Goal: Navigation & Orientation: Find specific page/section

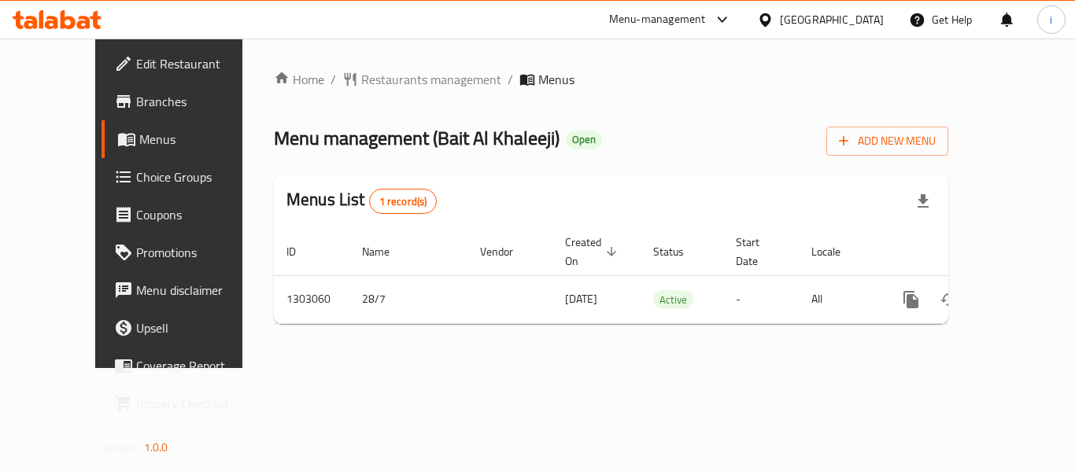
click at [798, 17] on div "[GEOGRAPHIC_DATA]" at bounding box center [832, 19] width 104 height 17
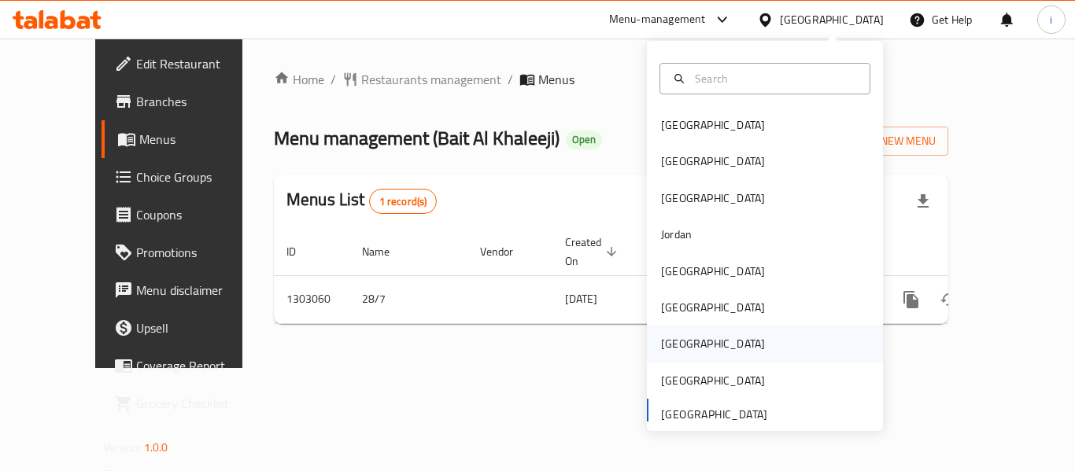
click at [673, 326] on div "[GEOGRAPHIC_DATA]" at bounding box center [712, 344] width 129 height 36
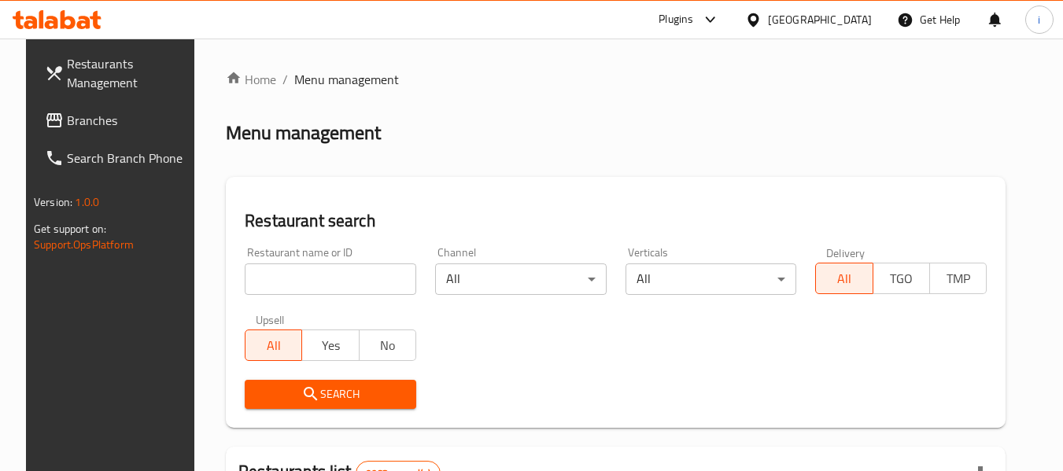
click at [65, 134] on link "Branches" at bounding box center [117, 120] width 171 height 38
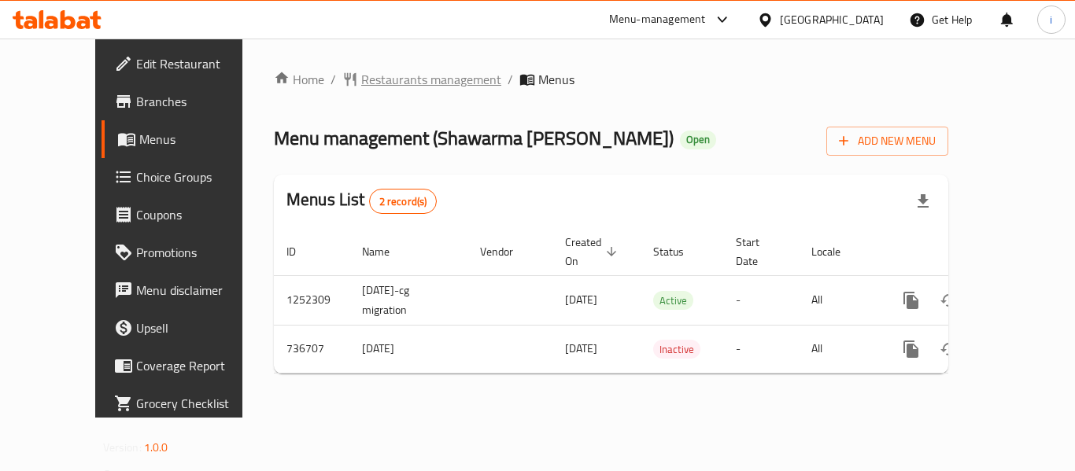
click at [394, 77] on span "Restaurants management" at bounding box center [431, 79] width 140 height 19
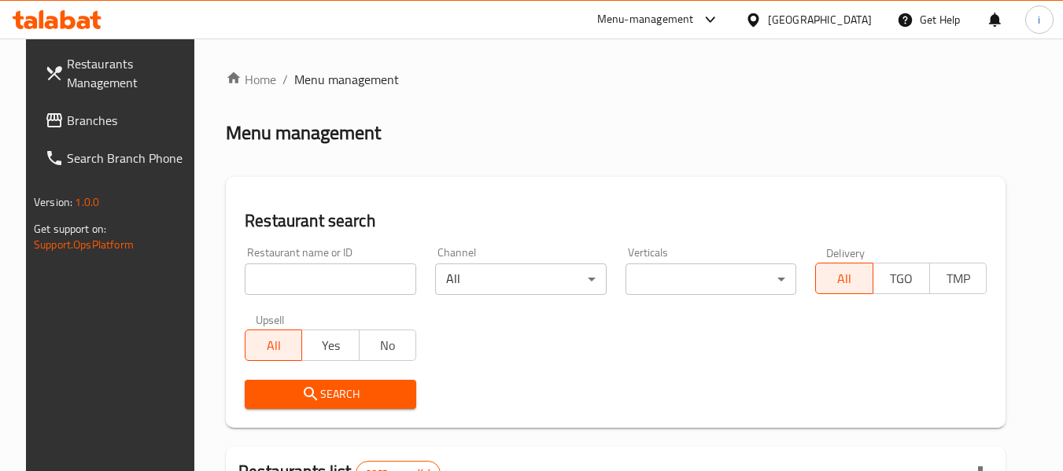
click at [323, 286] on input "search" at bounding box center [330, 279] width 171 height 31
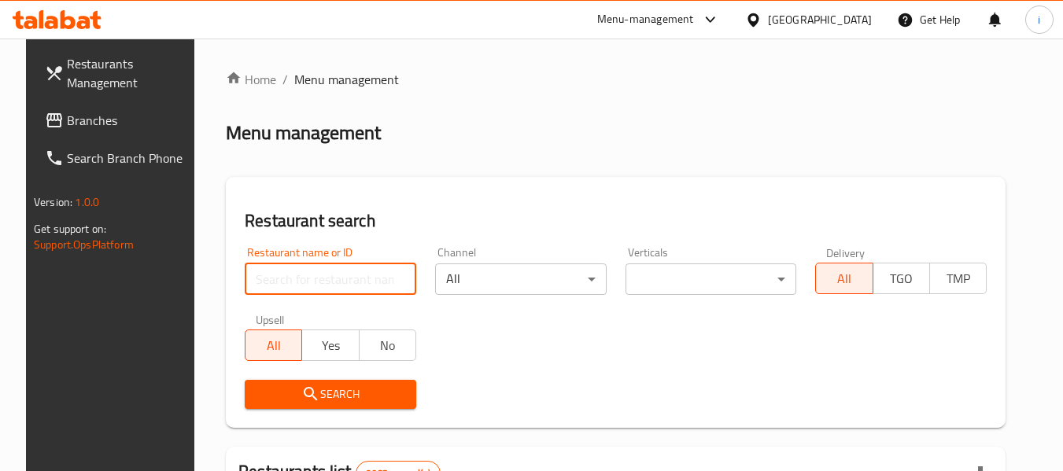
paste input "647417"
type input "647417"
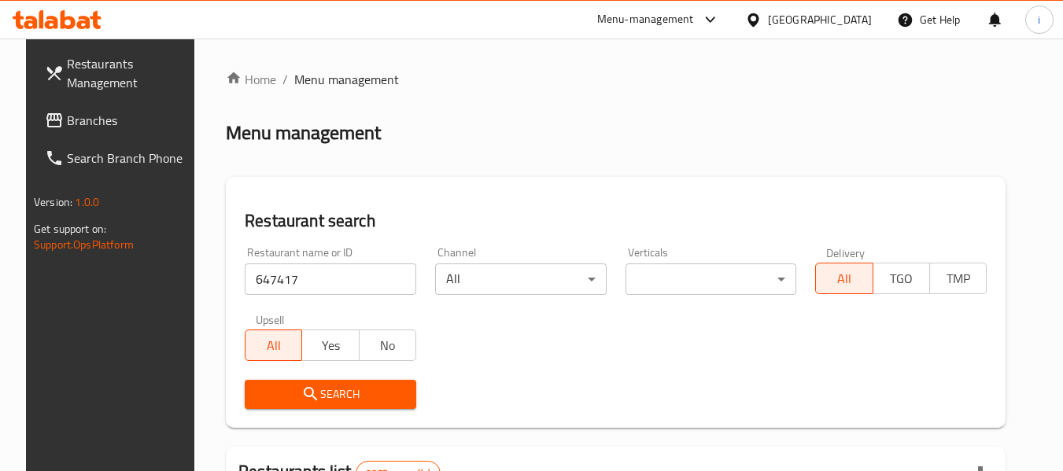
click at [281, 396] on span "Search" at bounding box center [330, 395] width 146 height 20
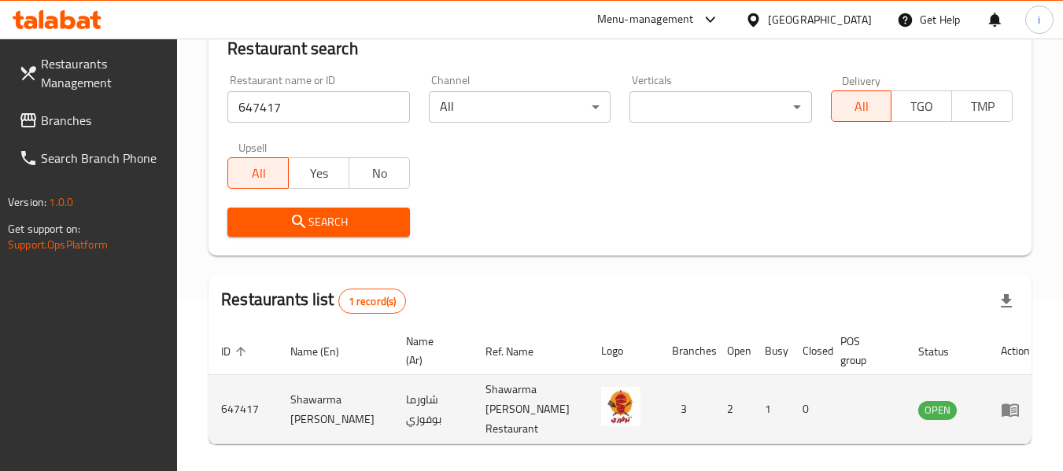
scroll to position [217, 0]
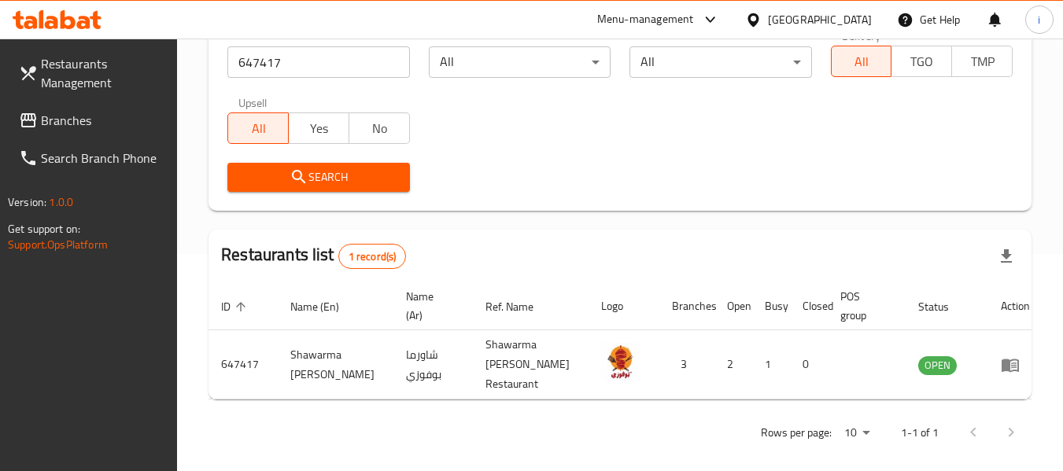
click at [758, 22] on icon at bounding box center [752, 19] width 11 height 13
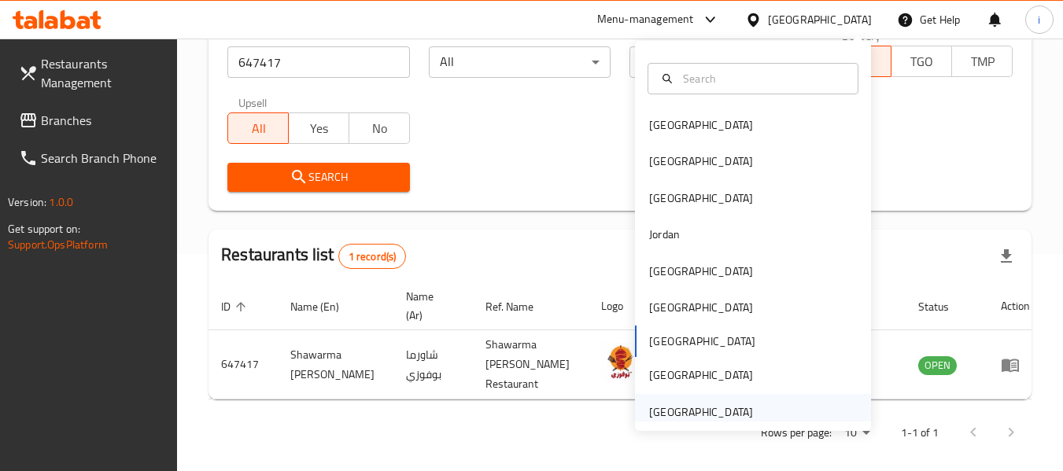
click at [707, 408] on div "United Arab Emirates" at bounding box center [701, 412] width 104 height 17
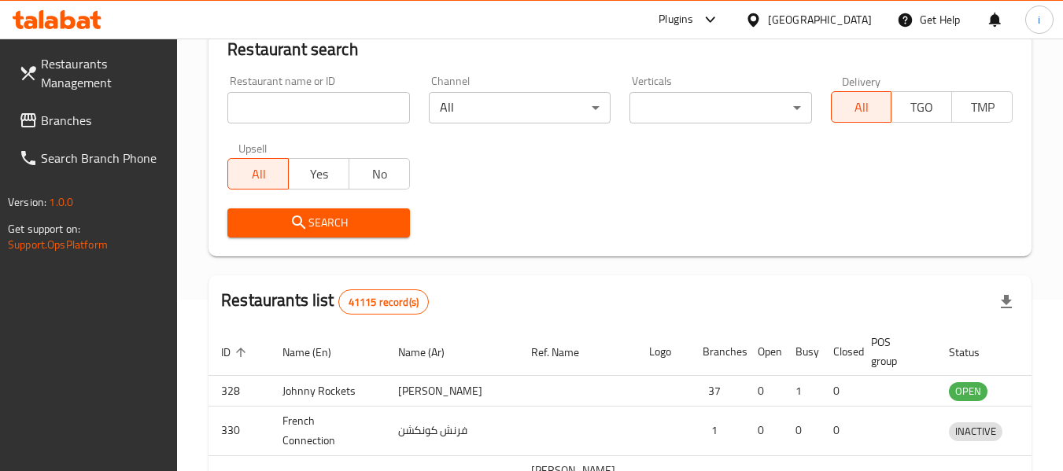
scroll to position [217, 0]
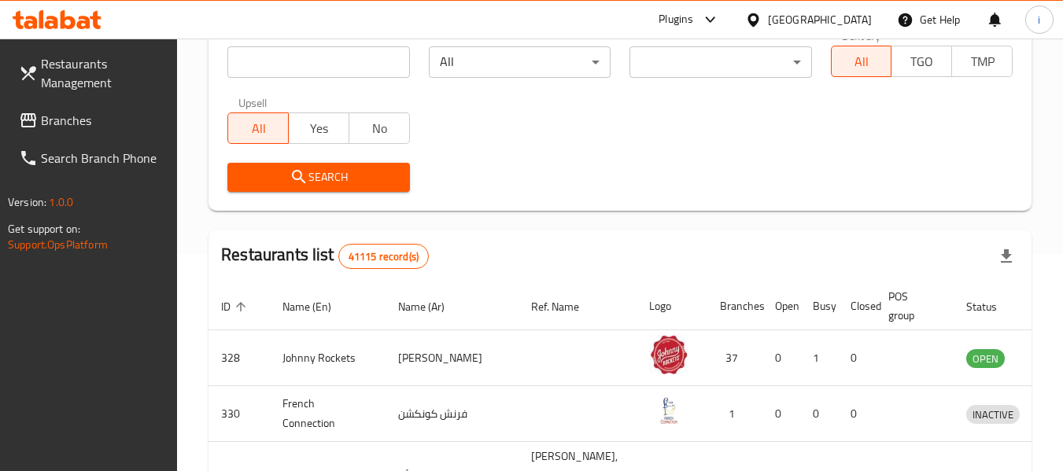
click at [74, 130] on span "Branches" at bounding box center [103, 120] width 124 height 19
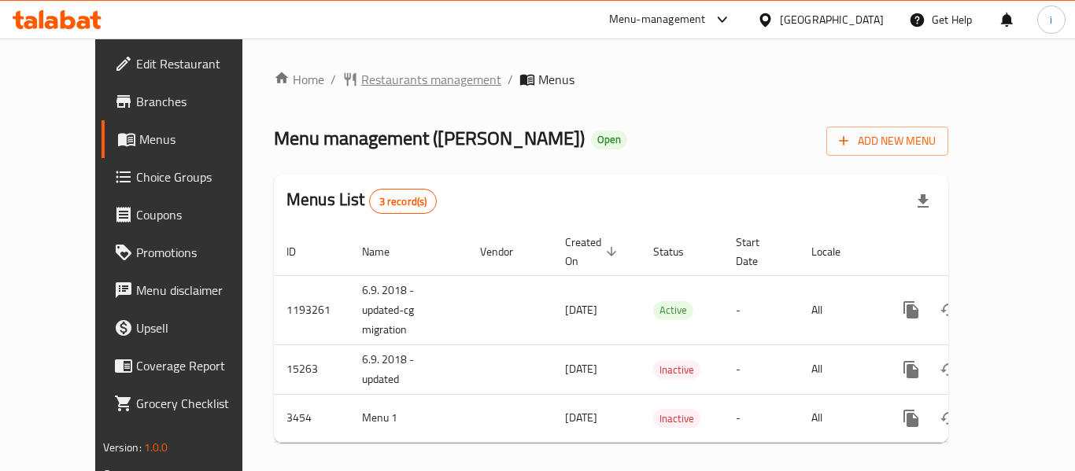
click at [369, 86] on span "Restaurants management" at bounding box center [431, 79] width 140 height 19
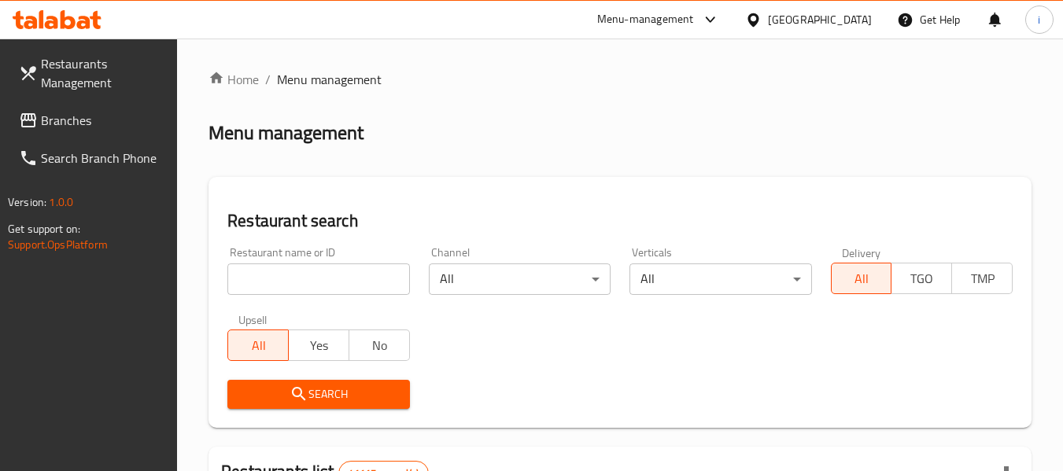
click at [327, 274] on input "search" at bounding box center [318, 279] width 182 height 31
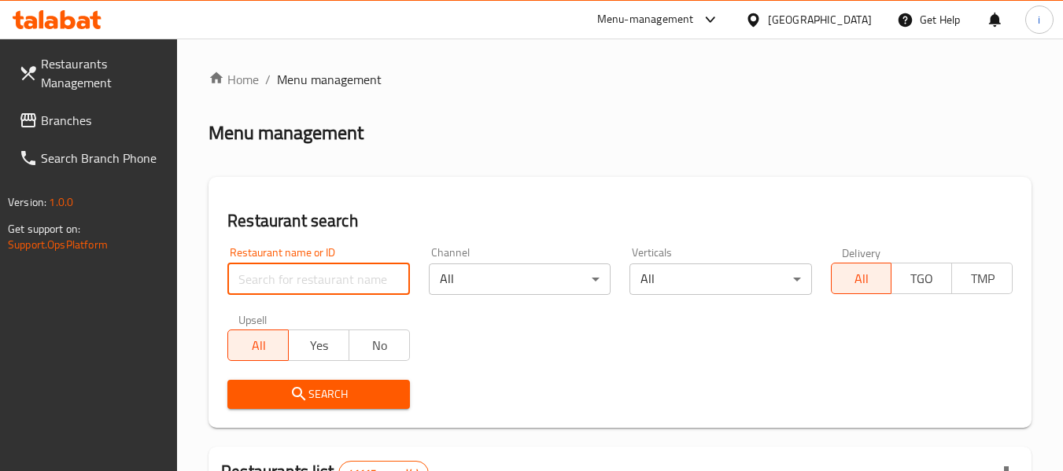
paste input "2274"
type input "2274"
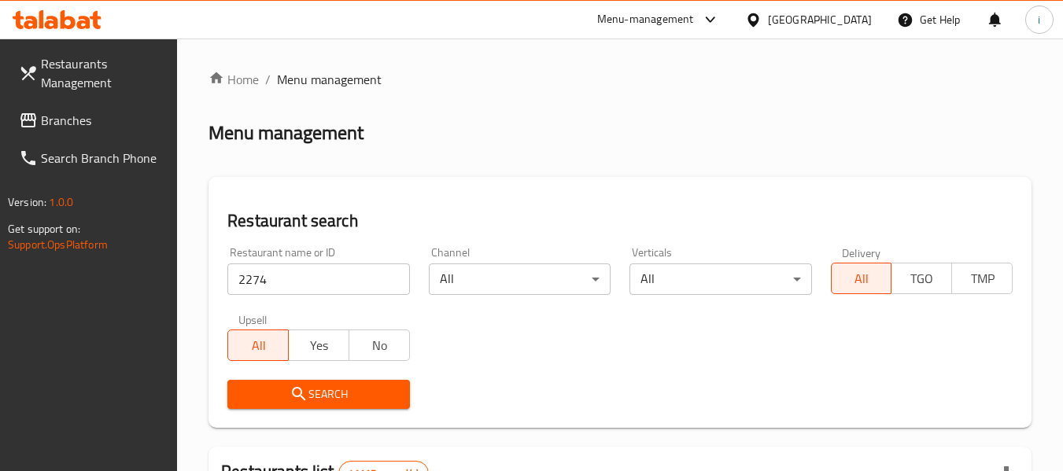
click at [284, 404] on span "Search" at bounding box center [318, 395] width 157 height 20
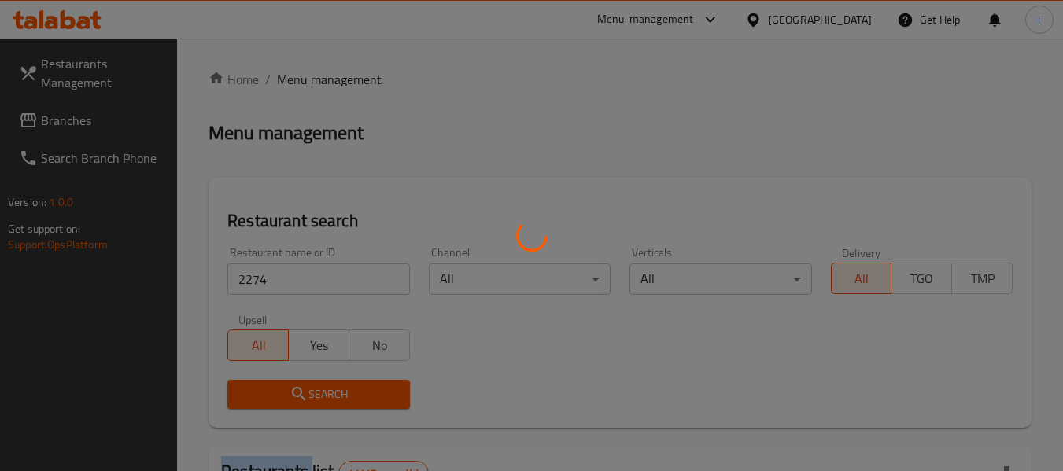
click at [284, 404] on div at bounding box center [531, 235] width 1063 height 471
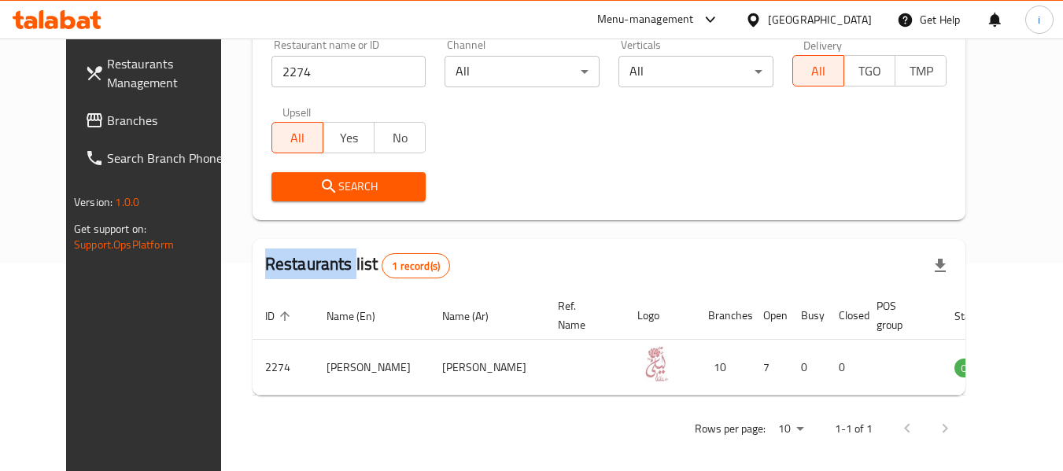
scroll to position [217, 0]
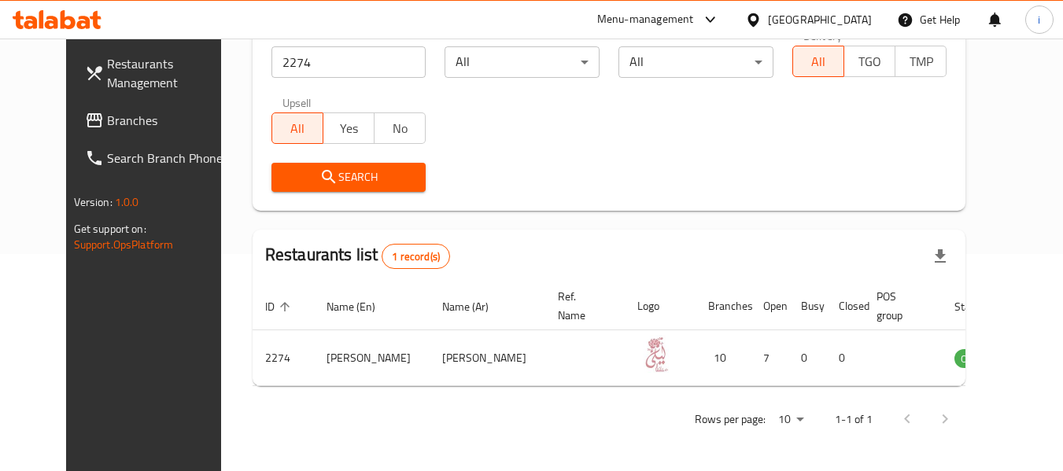
click at [824, 12] on div "United Arab Emirates" at bounding box center [820, 19] width 104 height 17
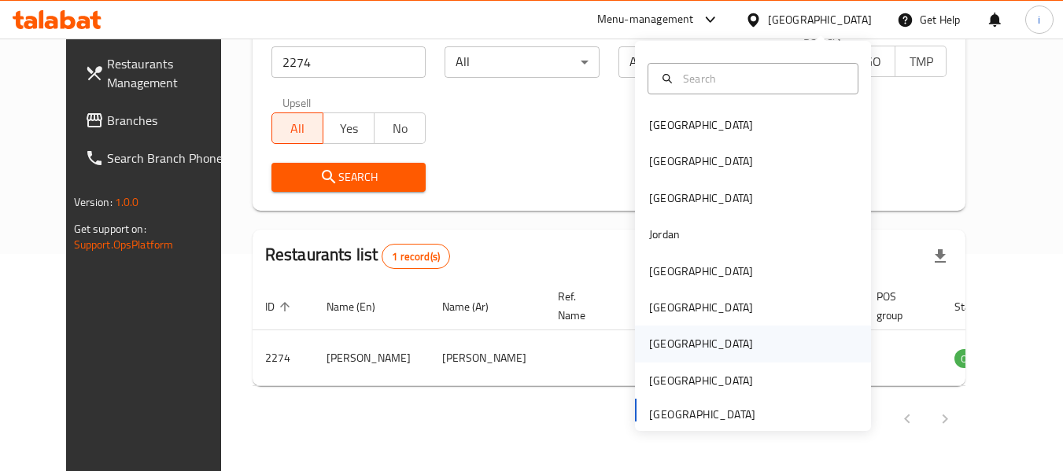
click at [651, 341] on div "[GEOGRAPHIC_DATA]" at bounding box center [701, 343] width 104 height 17
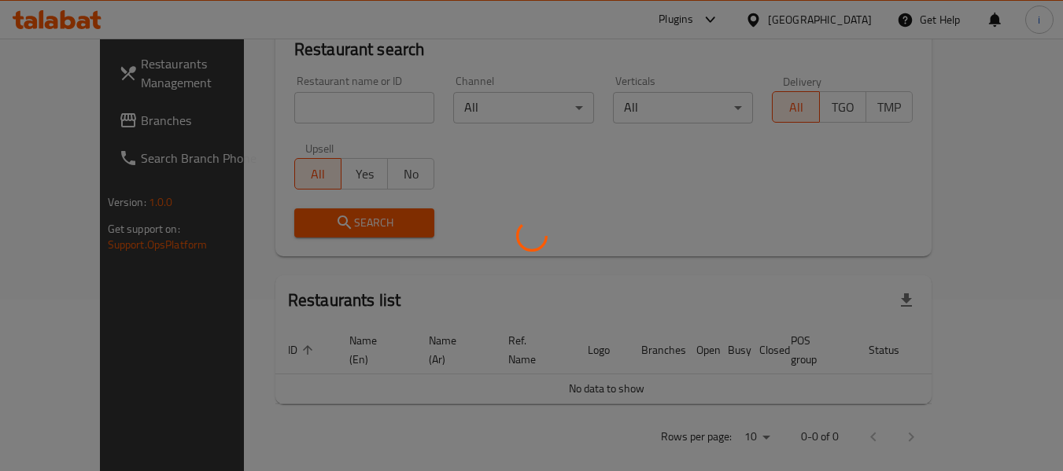
scroll to position [217, 0]
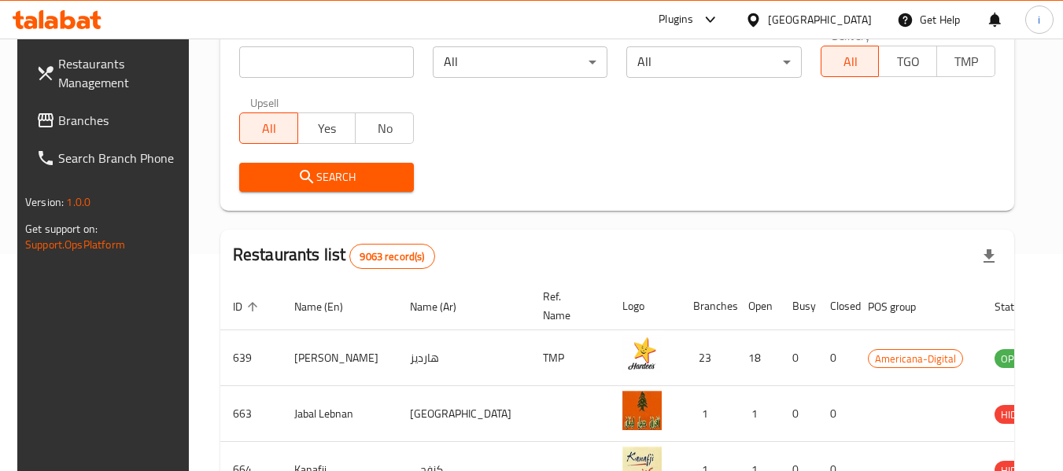
click at [73, 127] on span "Branches" at bounding box center [120, 120] width 124 height 19
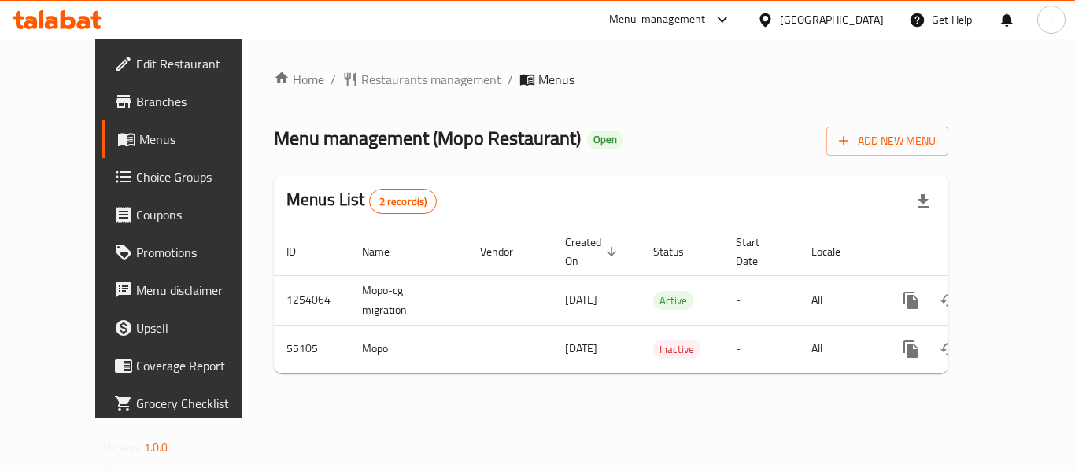
click at [706, 21] on div "Menu-management" at bounding box center [657, 19] width 97 height 19
click at [499, 27] on div "Menu-management Qatar Get Help i" at bounding box center [537, 20] width 1075 height 38
click at [361, 85] on span "Restaurants management" at bounding box center [431, 79] width 140 height 19
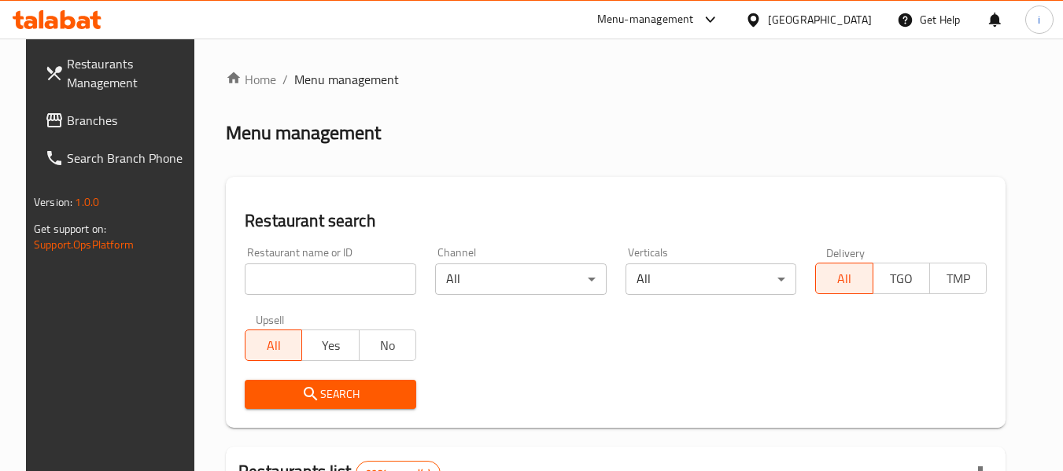
click at [102, 110] on link "Branches" at bounding box center [117, 120] width 171 height 38
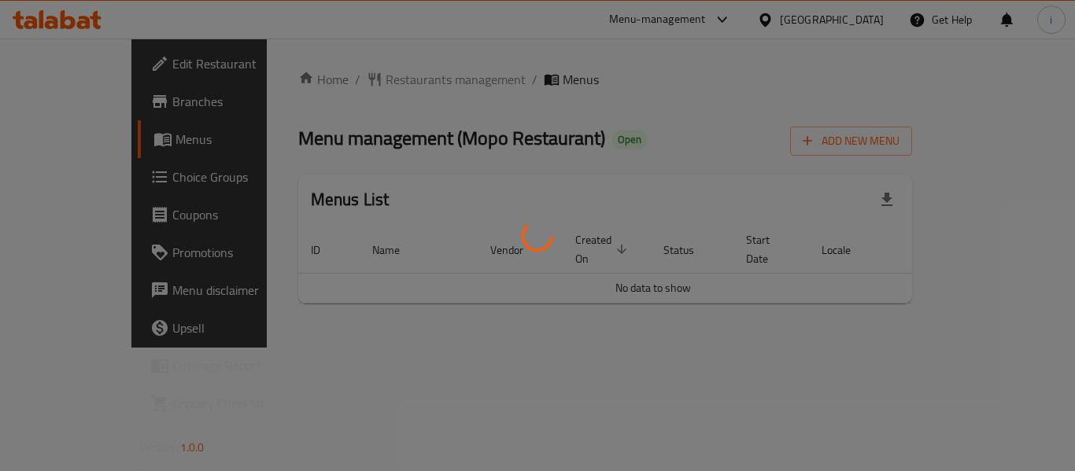
drag, startPoint x: 642, startPoint y: 118, endPoint x: 555, endPoint y: 105, distance: 88.3
click at [629, 109] on div at bounding box center [537, 235] width 1075 height 471
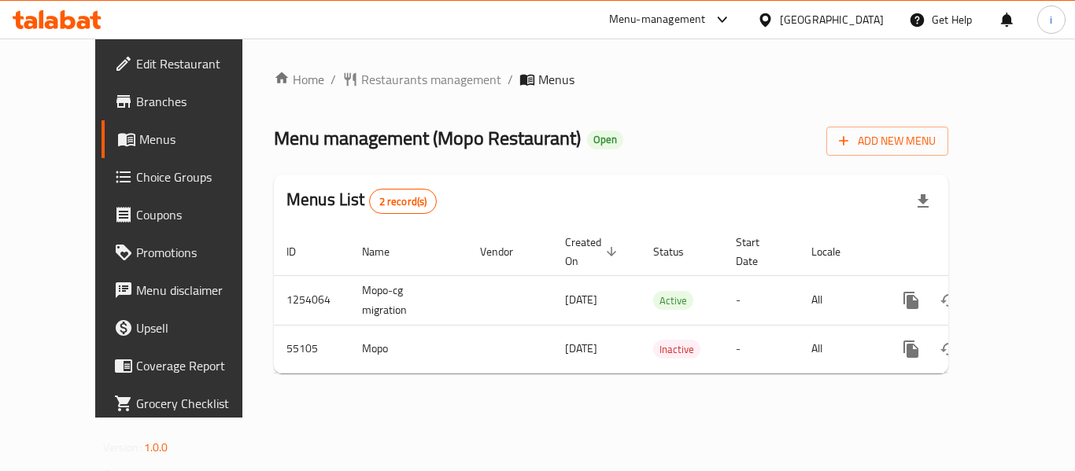
drag, startPoint x: 765, startPoint y: 9, endPoint x: 629, endPoint y: 135, distance: 185.4
click at [744, 9] on div "Menu-management" at bounding box center [670, 20] width 148 height 38
click at [101, 116] on link "Branches" at bounding box center [187, 102] width 173 height 38
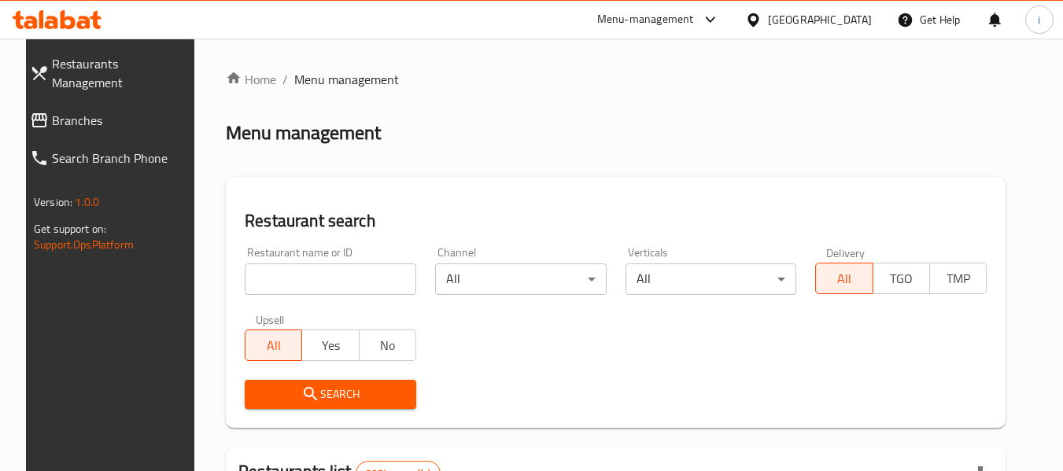
click at [65, 113] on link "Branches" at bounding box center [110, 120] width 186 height 38
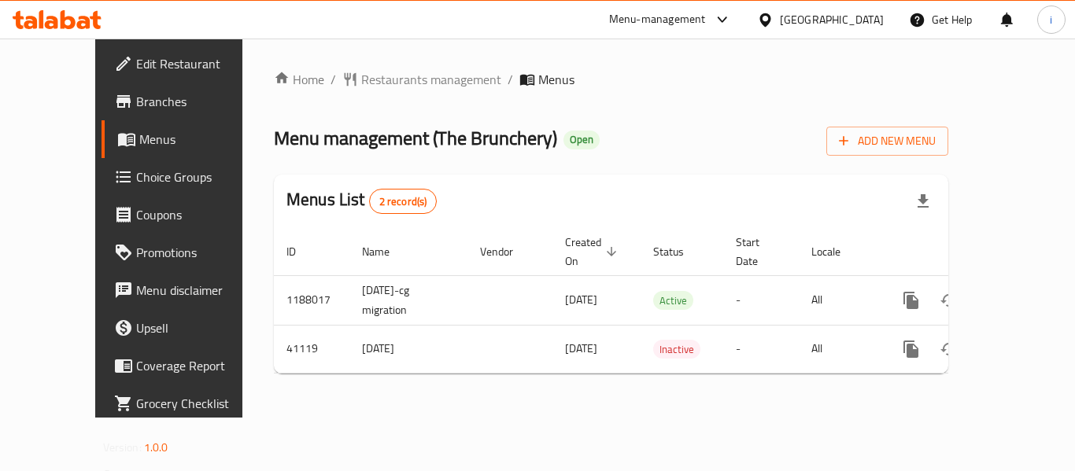
click at [61, 18] on icon at bounding box center [68, 19] width 15 height 19
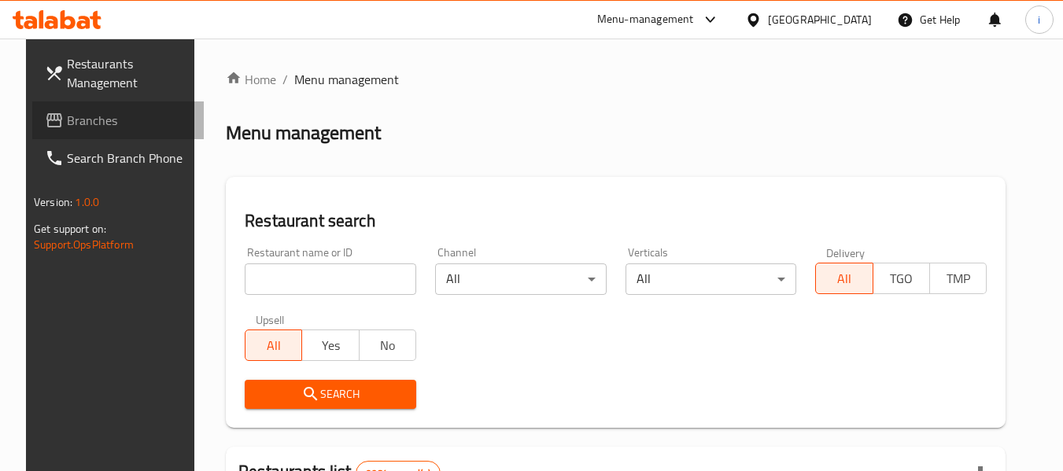
click at [83, 119] on span "Branches" at bounding box center [129, 120] width 124 height 19
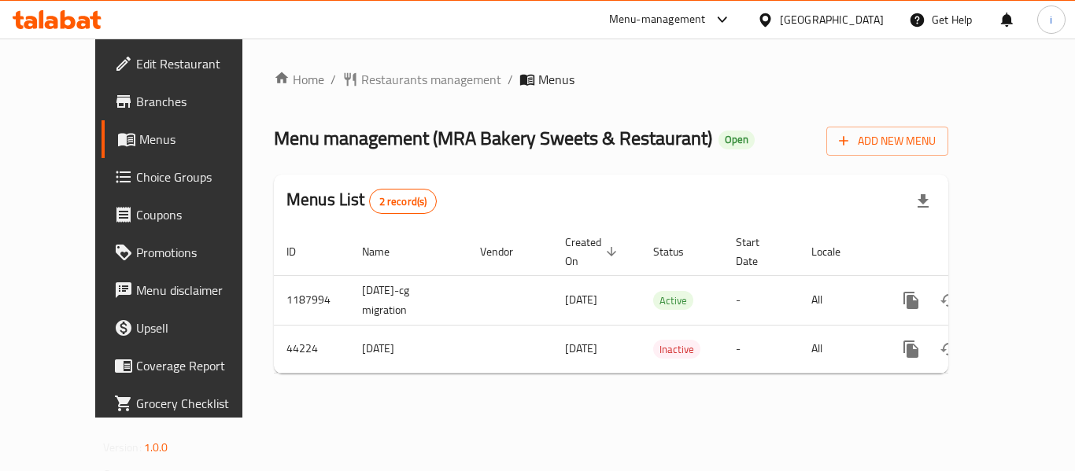
click at [859, 22] on div "[GEOGRAPHIC_DATA]" at bounding box center [832, 19] width 104 height 17
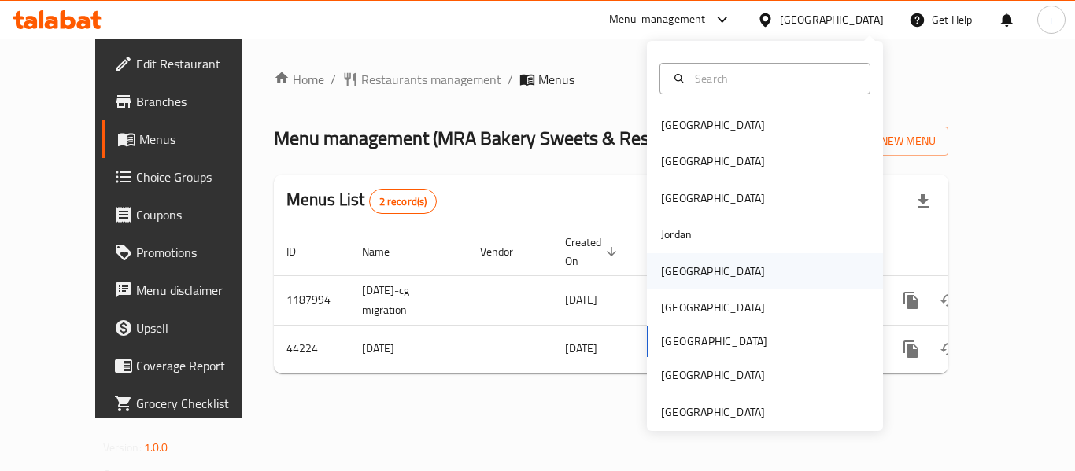
click at [664, 285] on div "[GEOGRAPHIC_DATA]" at bounding box center [712, 271] width 129 height 36
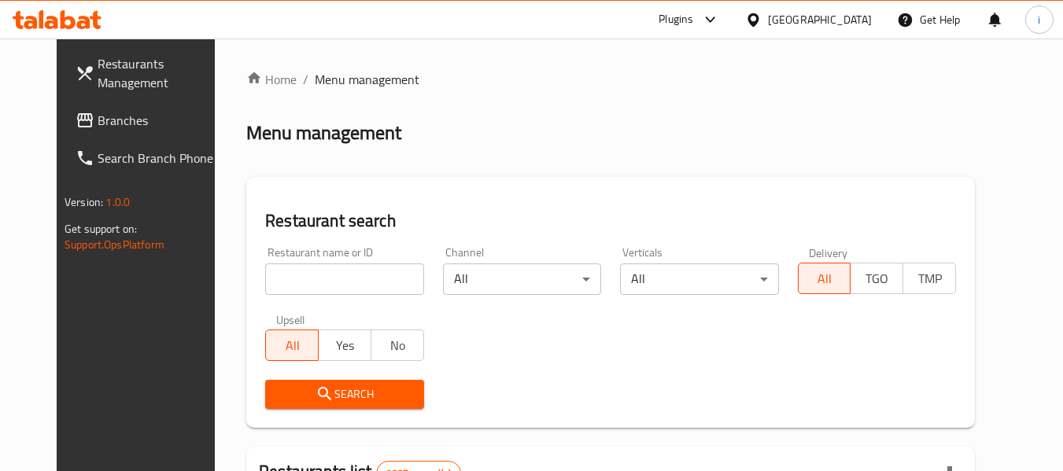
click at [98, 130] on span "Branches" at bounding box center [160, 120] width 124 height 19
